Goal: Task Accomplishment & Management: Complete application form

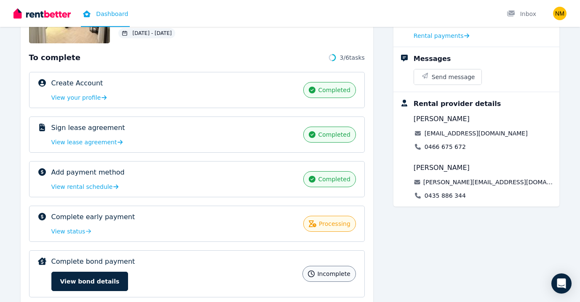
scroll to position [180, 0]
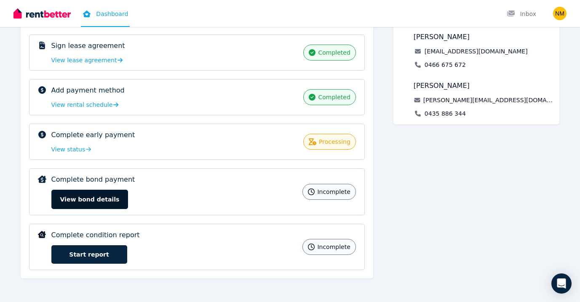
click at [114, 197] on button "View bond details" at bounding box center [89, 199] width 77 height 19
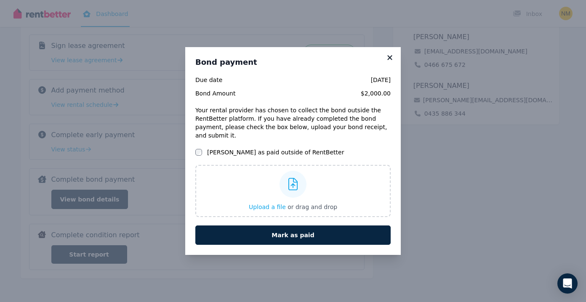
click at [393, 60] on icon at bounding box center [390, 58] width 8 height 8
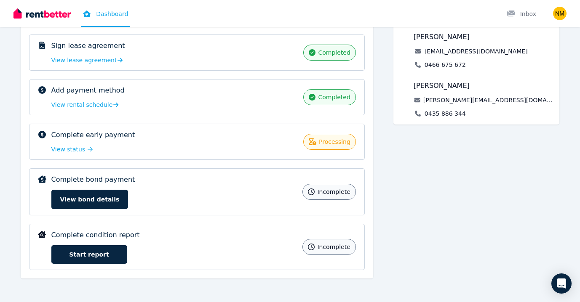
click at [78, 146] on span "View status" at bounding box center [68, 149] width 34 height 8
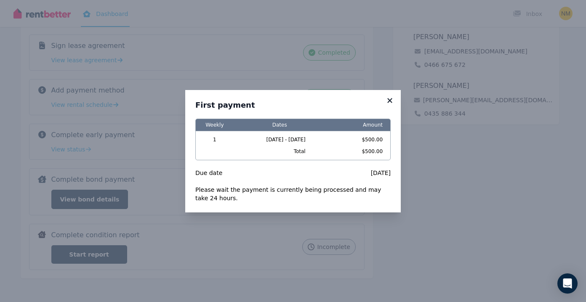
click at [388, 104] on icon at bounding box center [390, 101] width 8 height 8
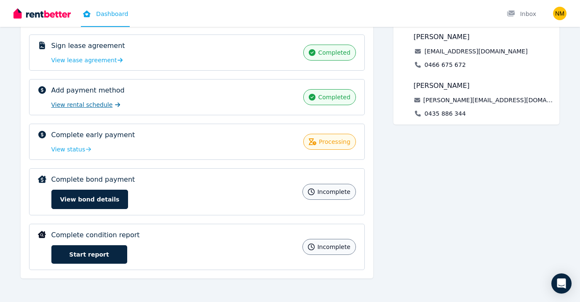
click at [102, 106] on span "View rental schedule" at bounding box center [81, 105] width 61 height 8
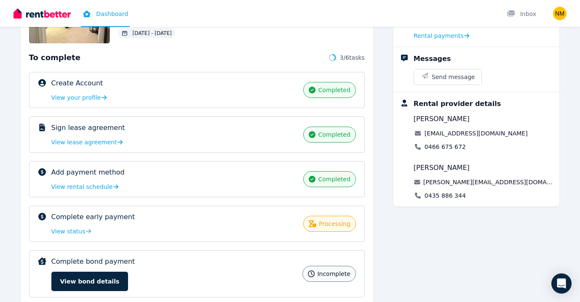
scroll to position [180, 0]
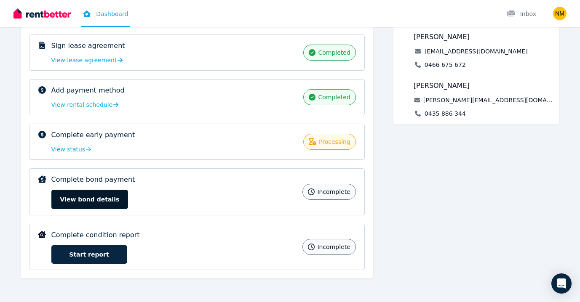
click at [120, 194] on button "View bond details" at bounding box center [89, 199] width 77 height 19
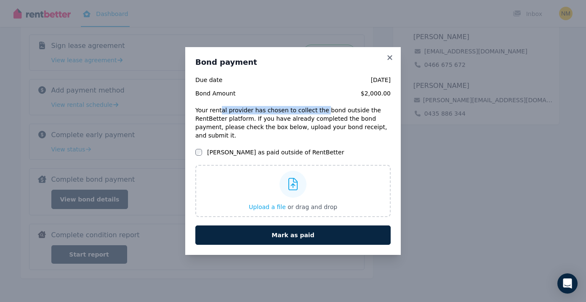
drag, startPoint x: 218, startPoint y: 114, endPoint x: 315, endPoint y: 116, distance: 96.4
click at [315, 116] on div "Your rental provider has chosen to collect the bond outside the RentBetter plat…" at bounding box center [292, 123] width 195 height 34
click at [338, 116] on div "Your rental provider has chosen to collect the bond outside the RentBetter plat…" at bounding box center [292, 123] width 195 height 34
click at [210, 124] on div "Your rental provider has chosen to collect the bond outside the RentBetter plat…" at bounding box center [292, 123] width 195 height 34
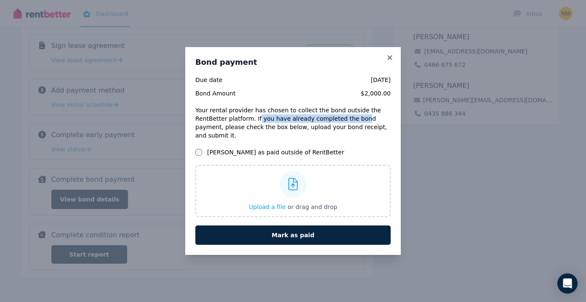
drag, startPoint x: 224, startPoint y: 122, endPoint x: 321, endPoint y: 124, distance: 96.8
click at [321, 124] on div "Your rental provider has chosen to collect the bond outside the RentBetter plat…" at bounding box center [292, 123] width 195 height 34
click at [362, 122] on div "Your rental provider has chosen to collect the bond outside the RentBetter plat…" at bounding box center [292, 123] width 195 height 34
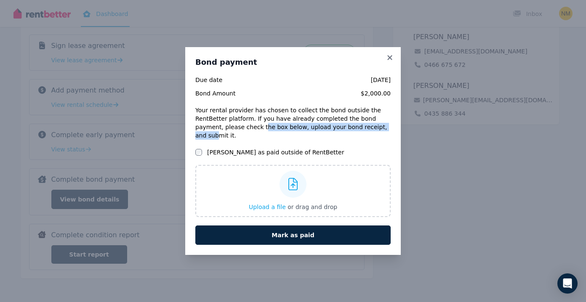
drag, startPoint x: 198, startPoint y: 131, endPoint x: 323, endPoint y: 131, distance: 125.0
click at [323, 131] on div "Your rental provider has chosen to collect the bond outside the RentBetter plat…" at bounding box center [292, 123] width 195 height 34
click at [337, 131] on div "Your rental provider has chosen to collect the bond outside the RentBetter plat…" at bounding box center [292, 123] width 195 height 34
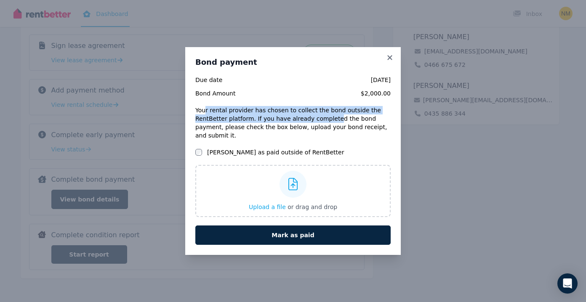
drag, startPoint x: 204, startPoint y: 114, endPoint x: 298, endPoint y: 120, distance: 94.5
click at [295, 120] on div "Your rental provider has chosen to collect the bond outside the RentBetter plat…" at bounding box center [292, 123] width 195 height 34
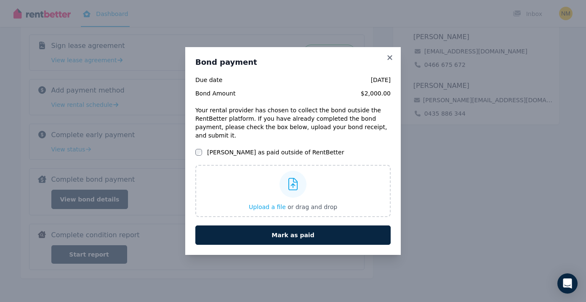
click at [320, 120] on div "Your rental provider has chosen to collect the bond outside the RentBetter plat…" at bounding box center [292, 123] width 195 height 34
click at [436, 152] on div "Bond payment Due date [DATE] Bond Amount $2,000.00 Your rental provider has cho…" at bounding box center [293, 151] width 586 height 302
click at [393, 61] on icon at bounding box center [390, 58] width 8 height 8
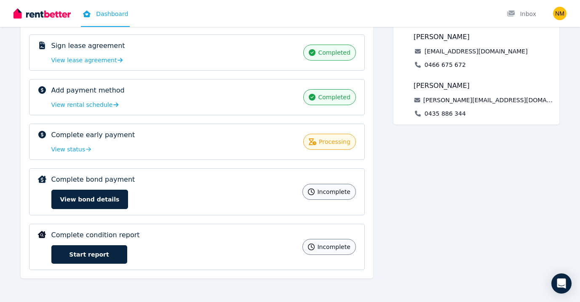
click at [416, 172] on div "Next rent payment $500.00 Processing [DATE] Rental payments Messages Send messa…" at bounding box center [476, 89] width 166 height 395
click at [117, 253] on link "Start report" at bounding box center [89, 254] width 76 height 19
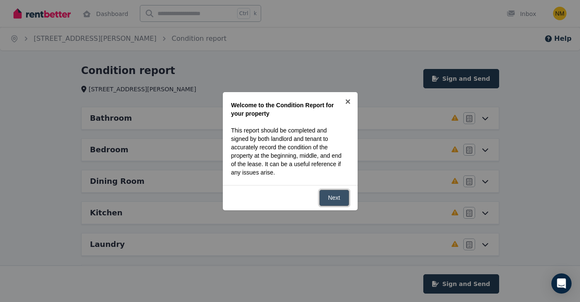
click at [338, 196] on link "Next" at bounding box center [334, 198] width 30 height 16
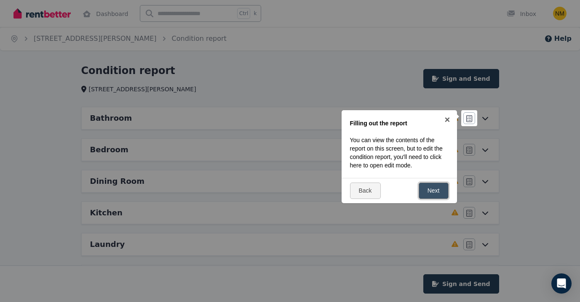
click at [430, 191] on link "Next" at bounding box center [433, 191] width 30 height 16
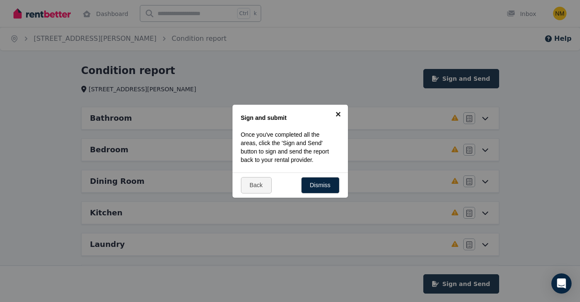
click at [338, 112] on link "×" at bounding box center [338, 114] width 19 height 19
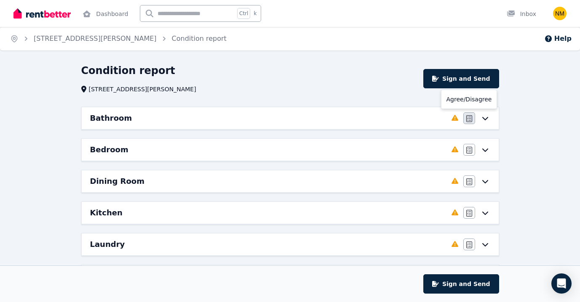
click at [472, 121] on button "button" at bounding box center [469, 118] width 12 height 12
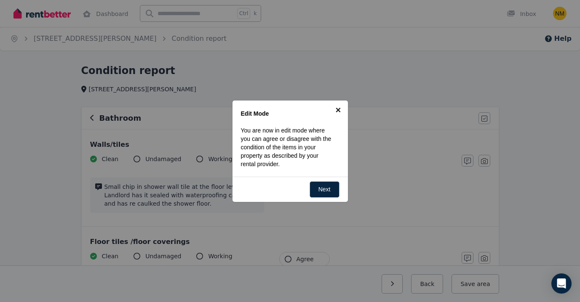
click at [340, 109] on link "×" at bounding box center [338, 110] width 19 height 19
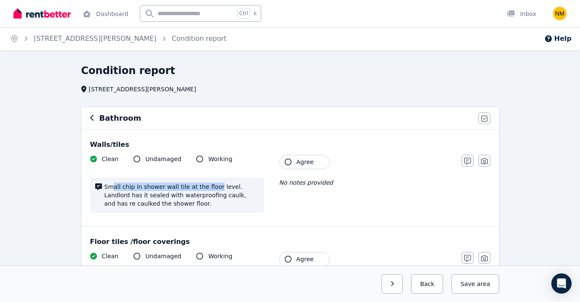
drag, startPoint x: 113, startPoint y: 186, endPoint x: 208, endPoint y: 185, distance: 95.1
click at [208, 185] on span "Small chip in shower wall tile at the floor level. Landlord has it sealed with …" at bounding box center [181, 195] width 154 height 25
click at [229, 186] on span "Small chip in shower wall tile at the floor level. Landlord has it sealed with …" at bounding box center [181, 195] width 154 height 25
drag, startPoint x: 109, startPoint y: 196, endPoint x: 182, endPoint y: 199, distance: 72.5
click at [182, 199] on span "Small chip in shower wall tile at the floor level. Landlord has it sealed with …" at bounding box center [181, 195] width 154 height 25
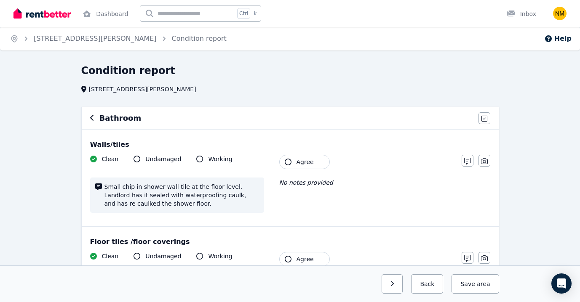
click at [198, 199] on span "Small chip in shower wall tile at the floor level. Landlord has it sealed with …" at bounding box center [181, 195] width 154 height 25
drag, startPoint x: 205, startPoint y: 195, endPoint x: 206, endPoint y: 204, distance: 8.5
click at [206, 204] on span "Small chip in shower wall tile at the floor level. Landlord has it sealed with …" at bounding box center [181, 195] width 154 height 25
click at [222, 206] on span "Small chip in shower wall tile at the floor level. Landlord has it sealed with …" at bounding box center [181, 195] width 154 height 25
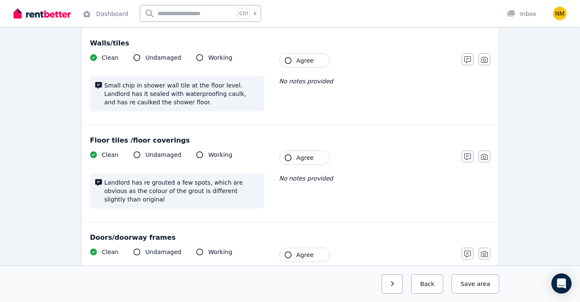
scroll to position [197, 0]
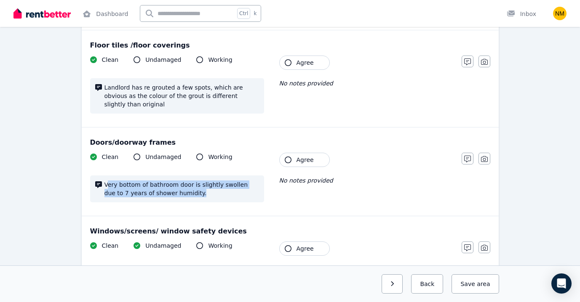
drag, startPoint x: 107, startPoint y: 175, endPoint x: 173, endPoint y: 183, distance: 66.6
click at [173, 183] on span "Very bottom of bathroom door is slightly swollen due to 7 years of shower humid…" at bounding box center [181, 189] width 154 height 17
click at [184, 181] on span "Very bottom of bathroom door is slightly swollen due to 7 years of shower humid…" at bounding box center [181, 189] width 154 height 17
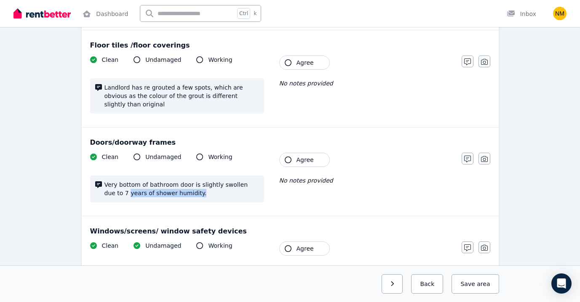
drag, startPoint x: 104, startPoint y: 186, endPoint x: 188, endPoint y: 186, distance: 84.2
click at [188, 186] on div "Very bottom of bathroom door is slightly swollen due to 7 years of shower humid…" at bounding box center [177, 189] width 174 height 27
click at [198, 184] on span "Very bottom of bathroom door is slightly swollen due to 7 years of shower humid…" at bounding box center [181, 189] width 154 height 17
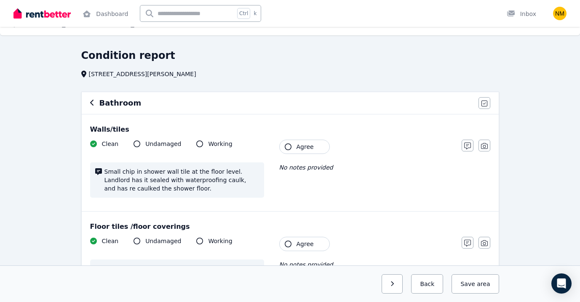
scroll to position [0, 0]
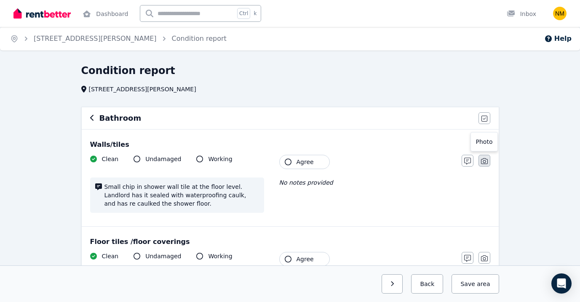
click at [484, 160] on icon "button" at bounding box center [484, 161] width 7 height 7
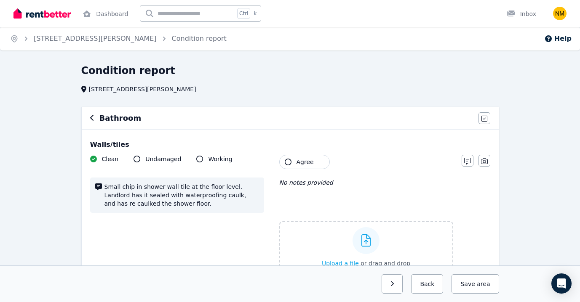
scroll to position [98, 0]
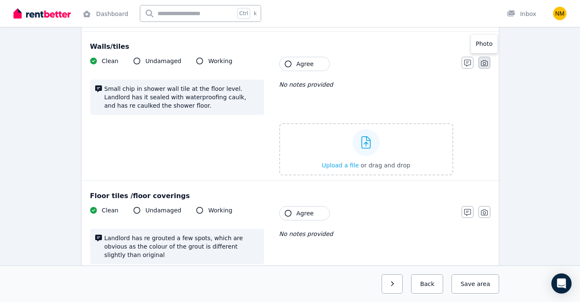
click at [484, 63] on icon "button" at bounding box center [484, 63] width 7 height 7
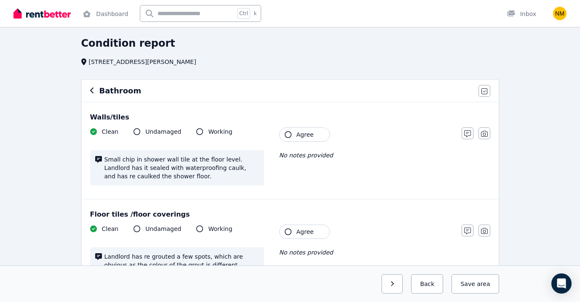
scroll to position [0, 0]
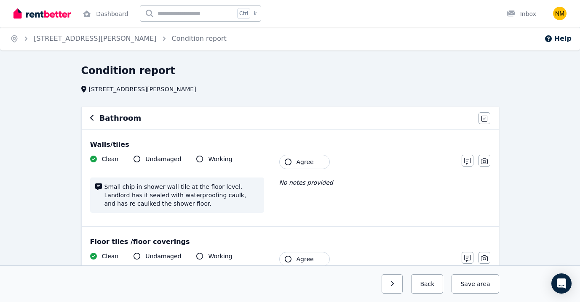
click at [119, 116] on h6 "Bathroom" at bounding box center [120, 118] width 42 height 12
click at [90, 118] on icon "button" at bounding box center [91, 118] width 3 height 6
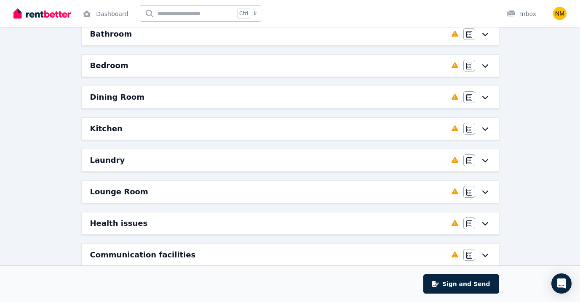
scroll to position [66, 0]
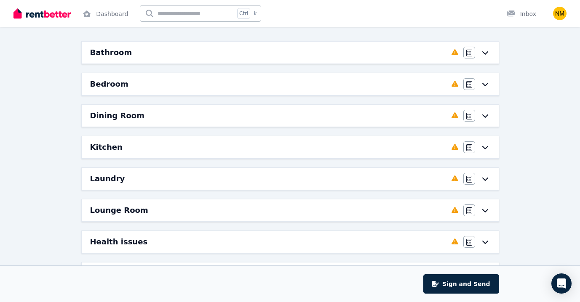
click at [486, 82] on icon at bounding box center [485, 84] width 10 height 7
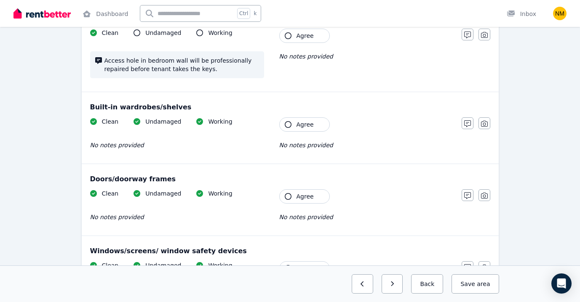
scroll to position [0, 0]
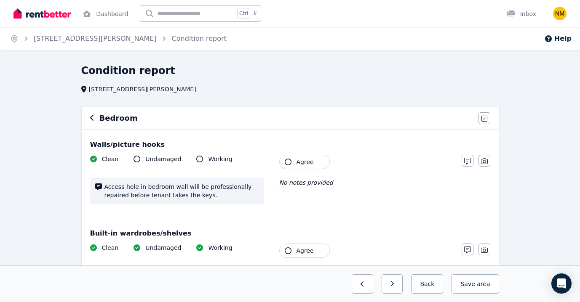
click at [92, 114] on button "button" at bounding box center [92, 118] width 4 height 10
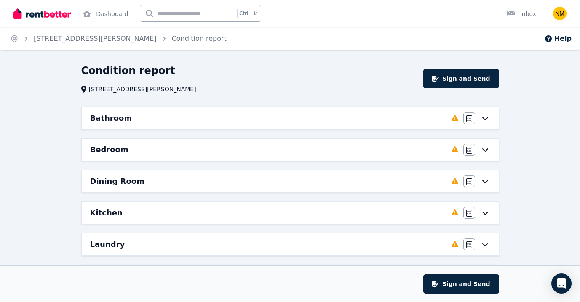
click at [121, 88] on span "[STREET_ADDRESS][PERSON_NAME]" at bounding box center [142, 89] width 107 height 8
click at [91, 39] on link "[STREET_ADDRESS][PERSON_NAME]" at bounding box center [95, 39] width 123 height 8
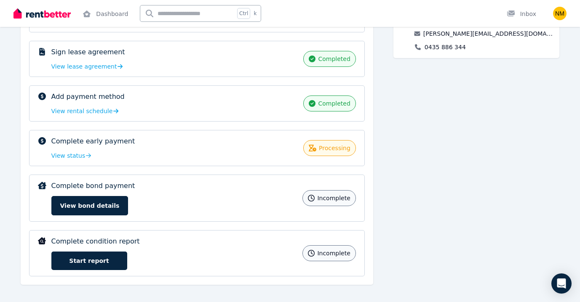
scroll to position [180, 0]
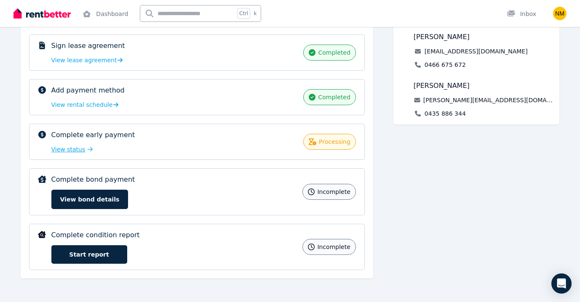
click at [68, 149] on span "View status" at bounding box center [68, 149] width 34 height 8
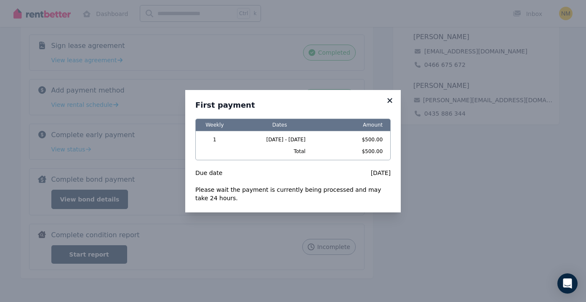
click at [390, 100] on icon at bounding box center [389, 100] width 5 height 5
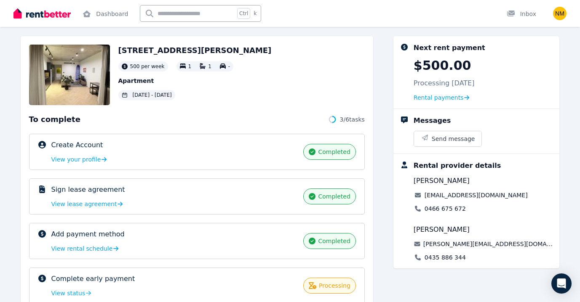
scroll to position [0, 0]
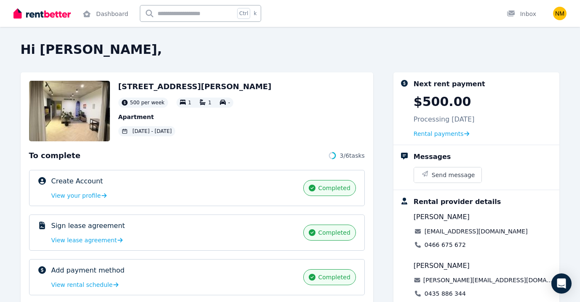
click at [68, 52] on h2 "Hi [PERSON_NAME]," at bounding box center [290, 49] width 539 height 15
